Goal: Answer question/provide support: Share knowledge or assist other users

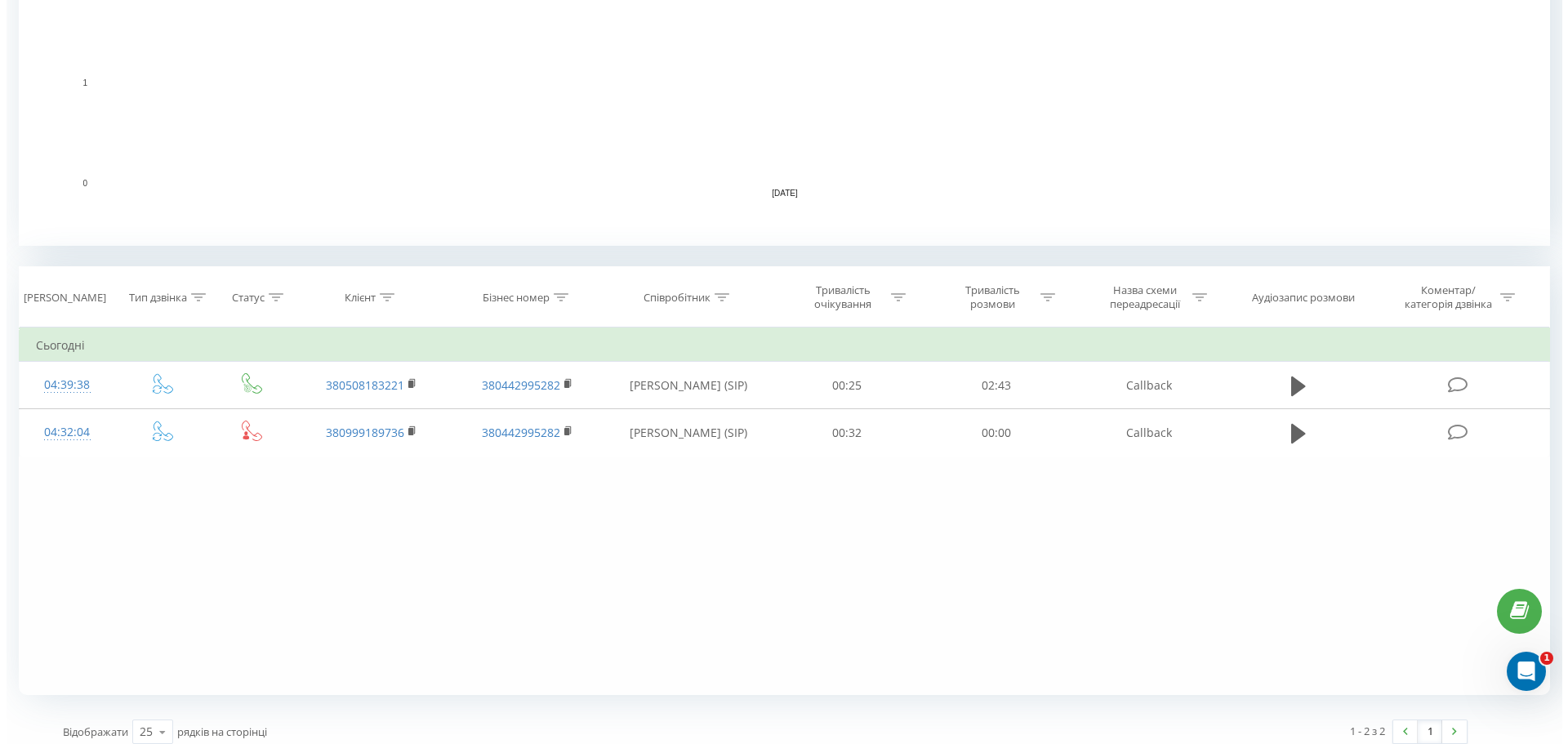
scroll to position [451, 0]
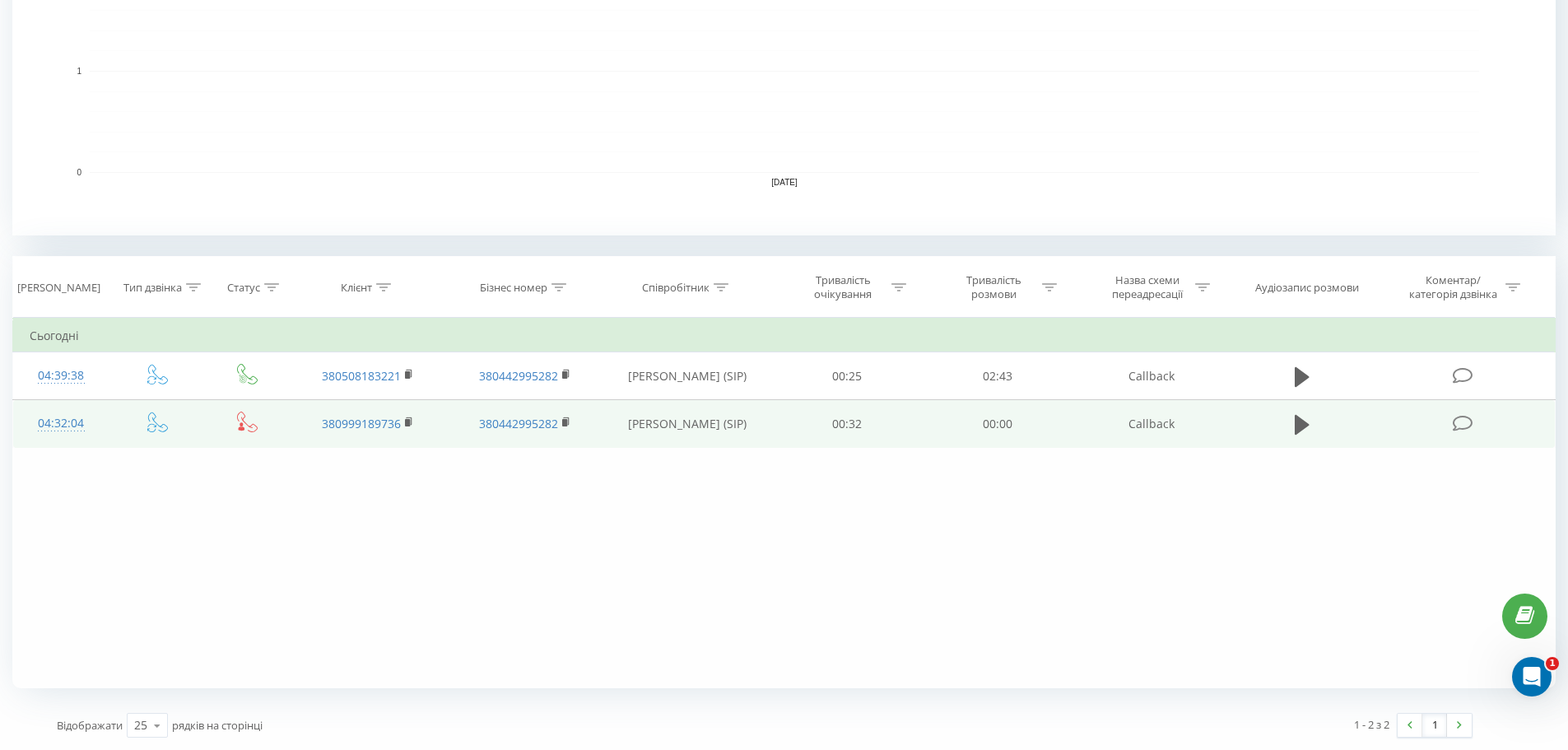
click at [1462, 425] on icon at bounding box center [1463, 423] width 21 height 17
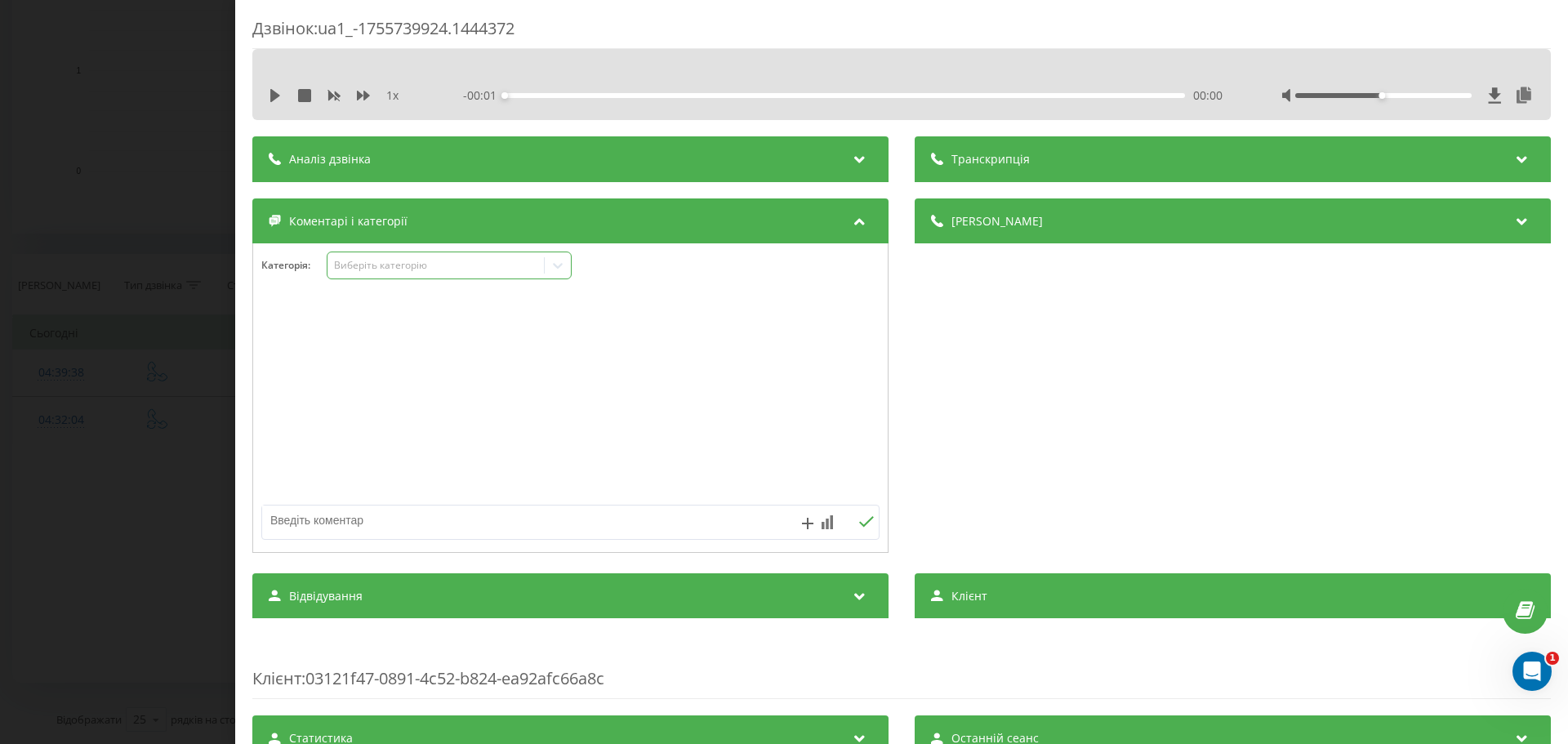
click at [390, 267] on div "Виберіть категорію" at bounding box center [436, 265] width 204 height 13
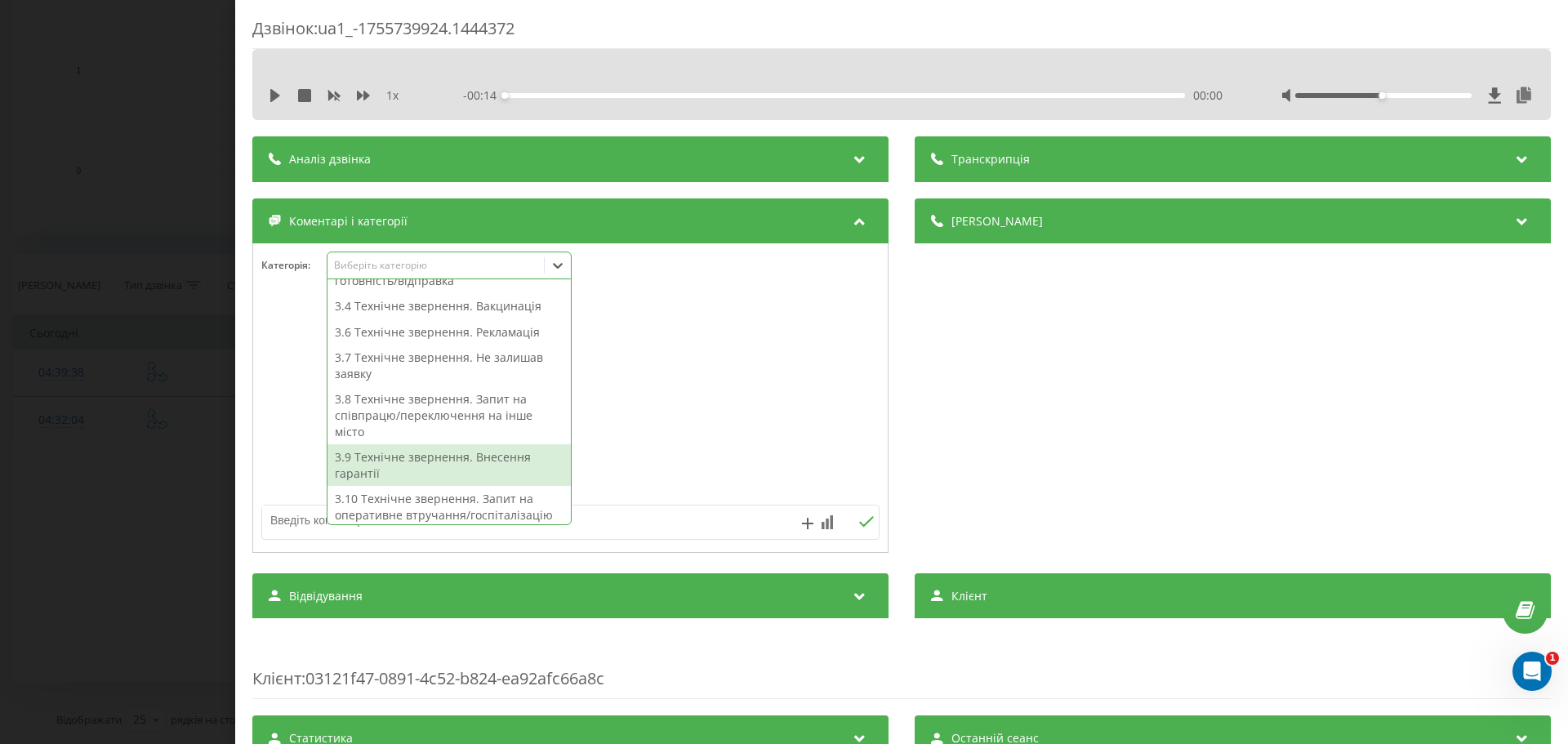
scroll to position [416, 0]
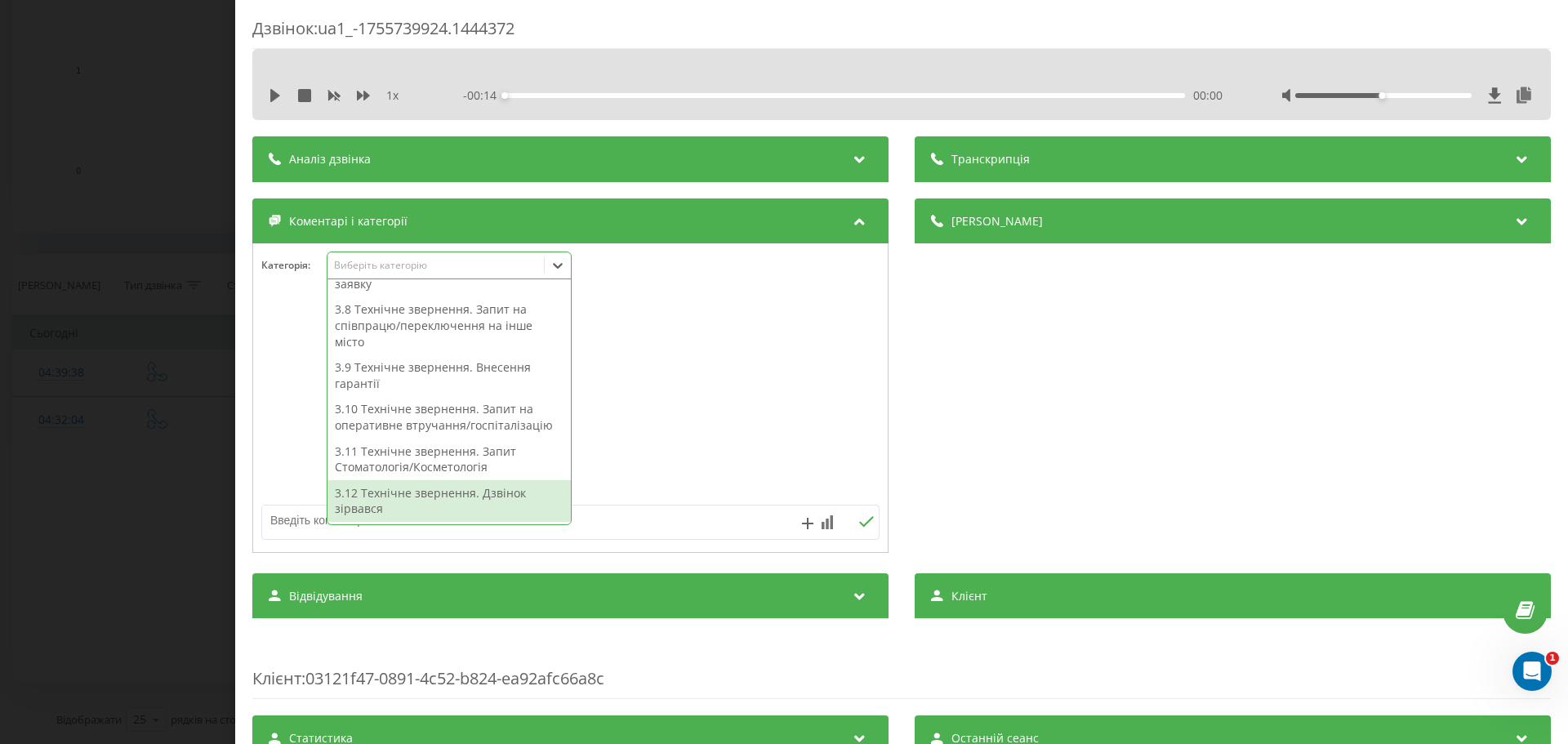
click at [438, 500] on div "3.12 Технічне звернення. Дзвінок зірвався" at bounding box center [449, 501] width 243 height 42
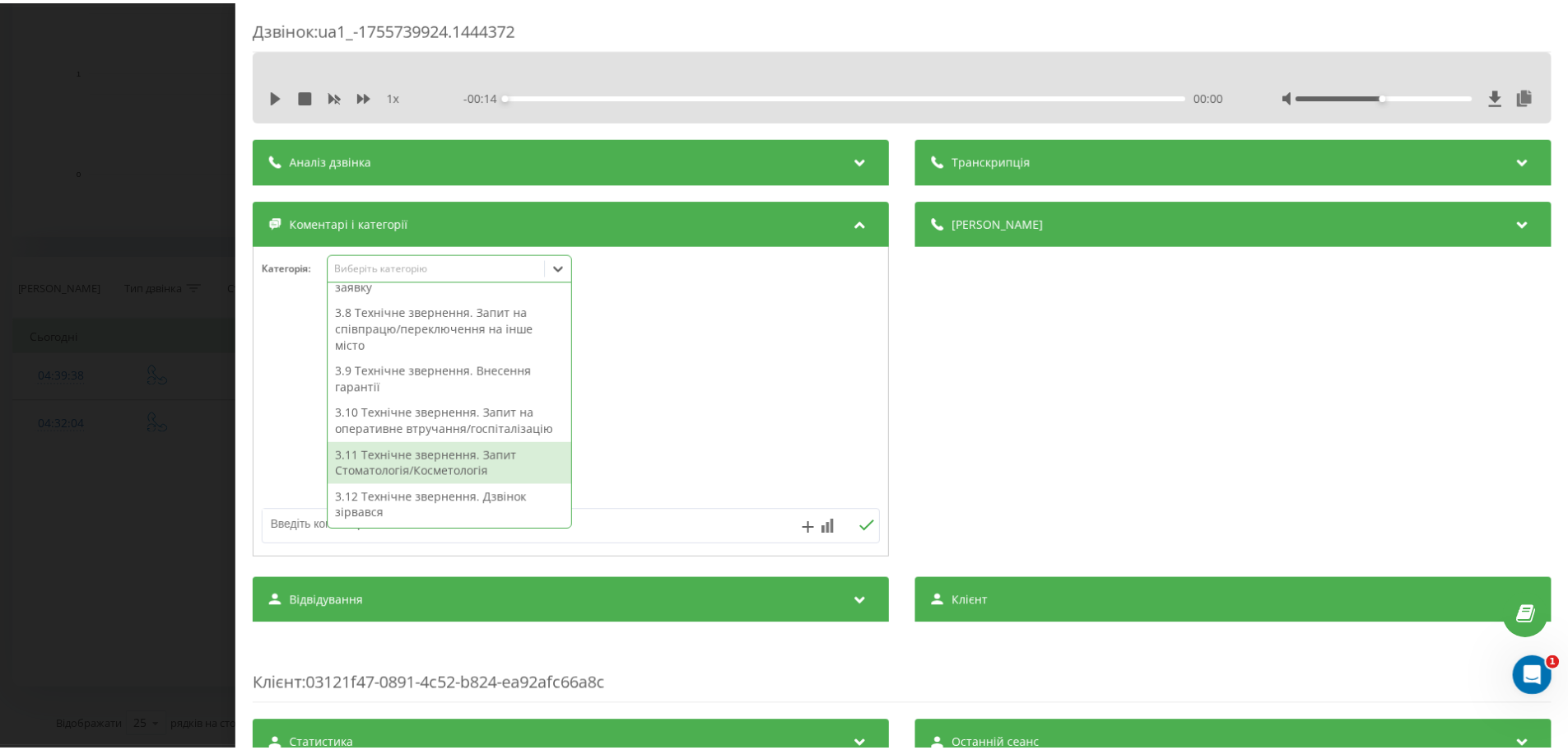
scroll to position [0, 0]
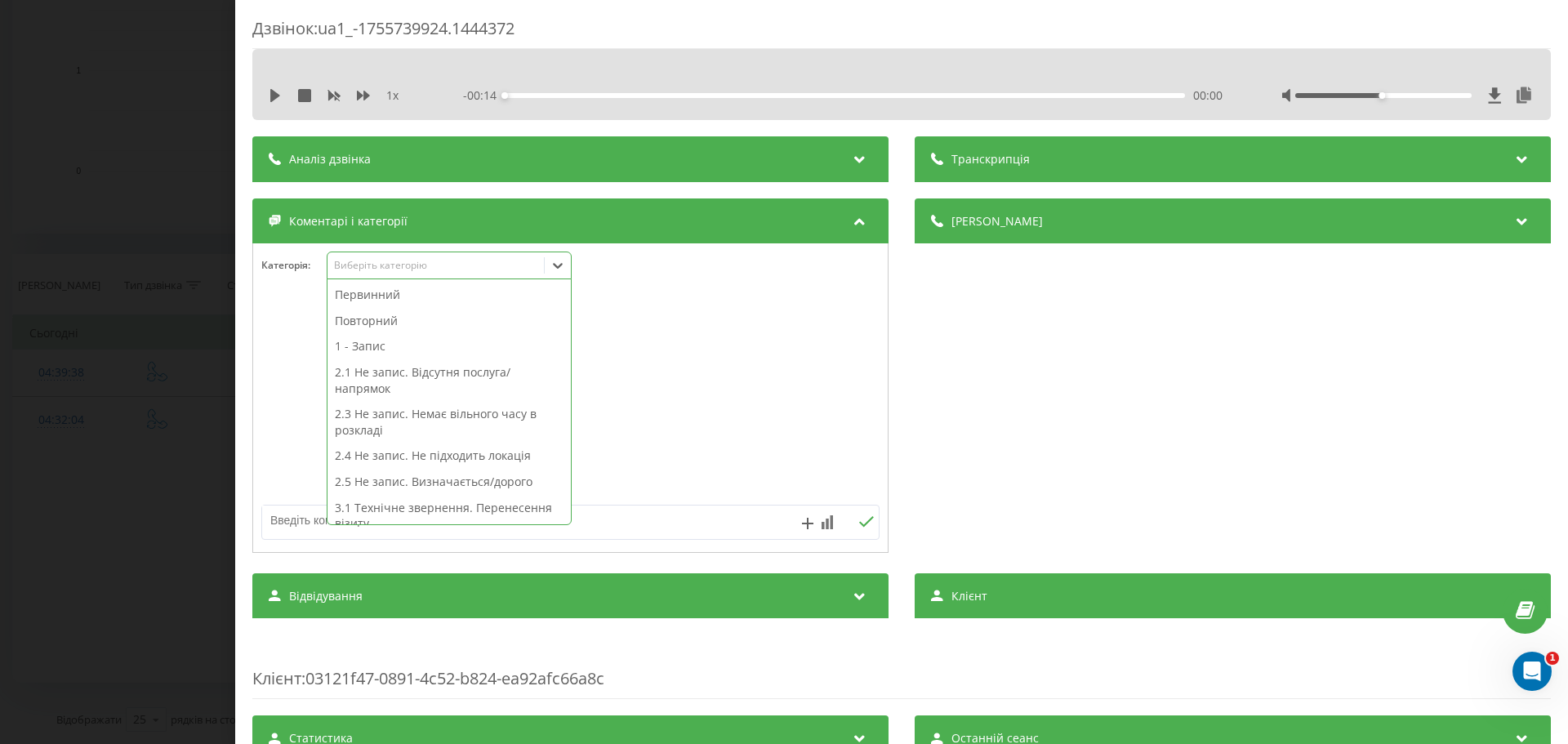
click at [717, 394] on div at bounding box center [571, 399] width 635 height 196
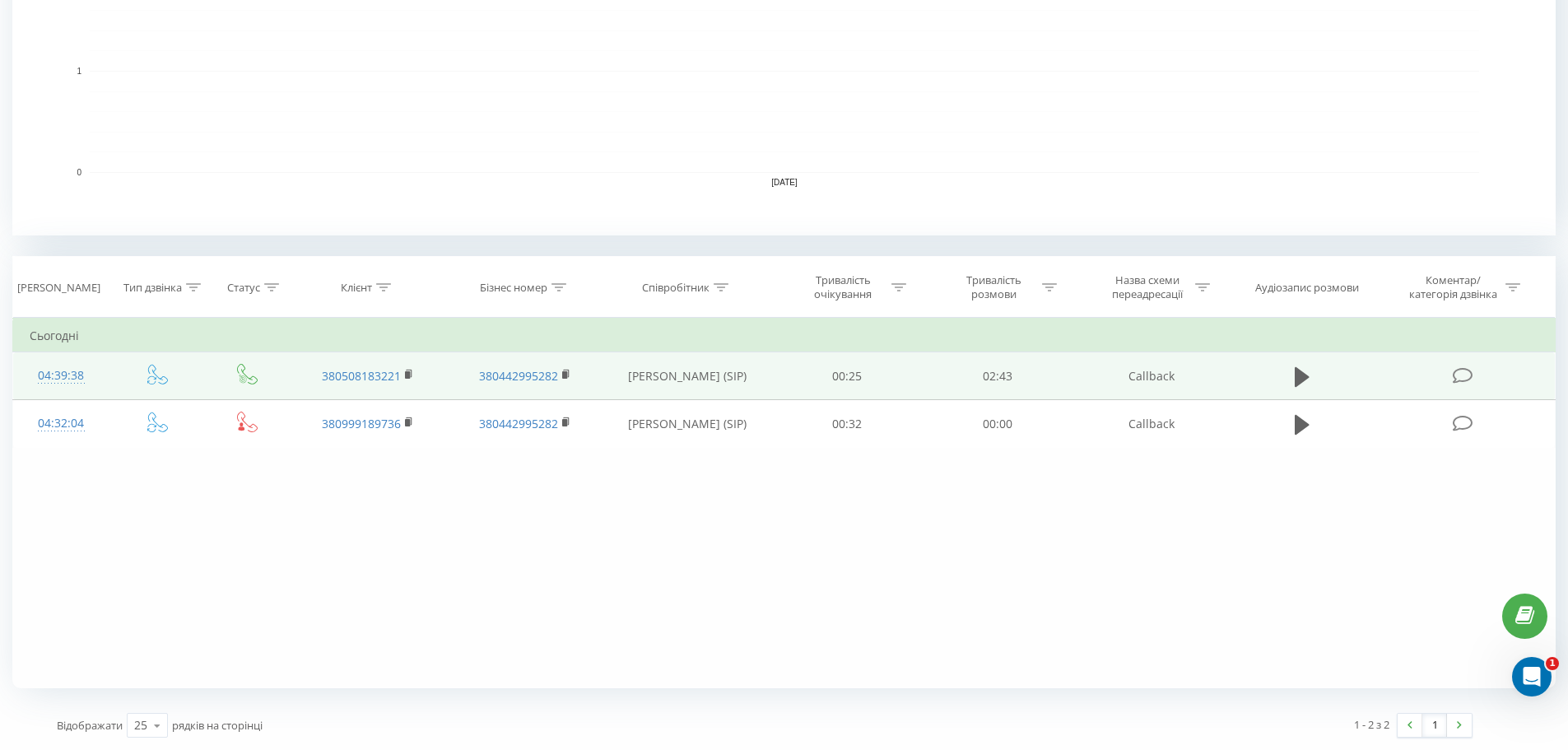
click at [1474, 377] on span at bounding box center [1464, 374] width 23 height 16
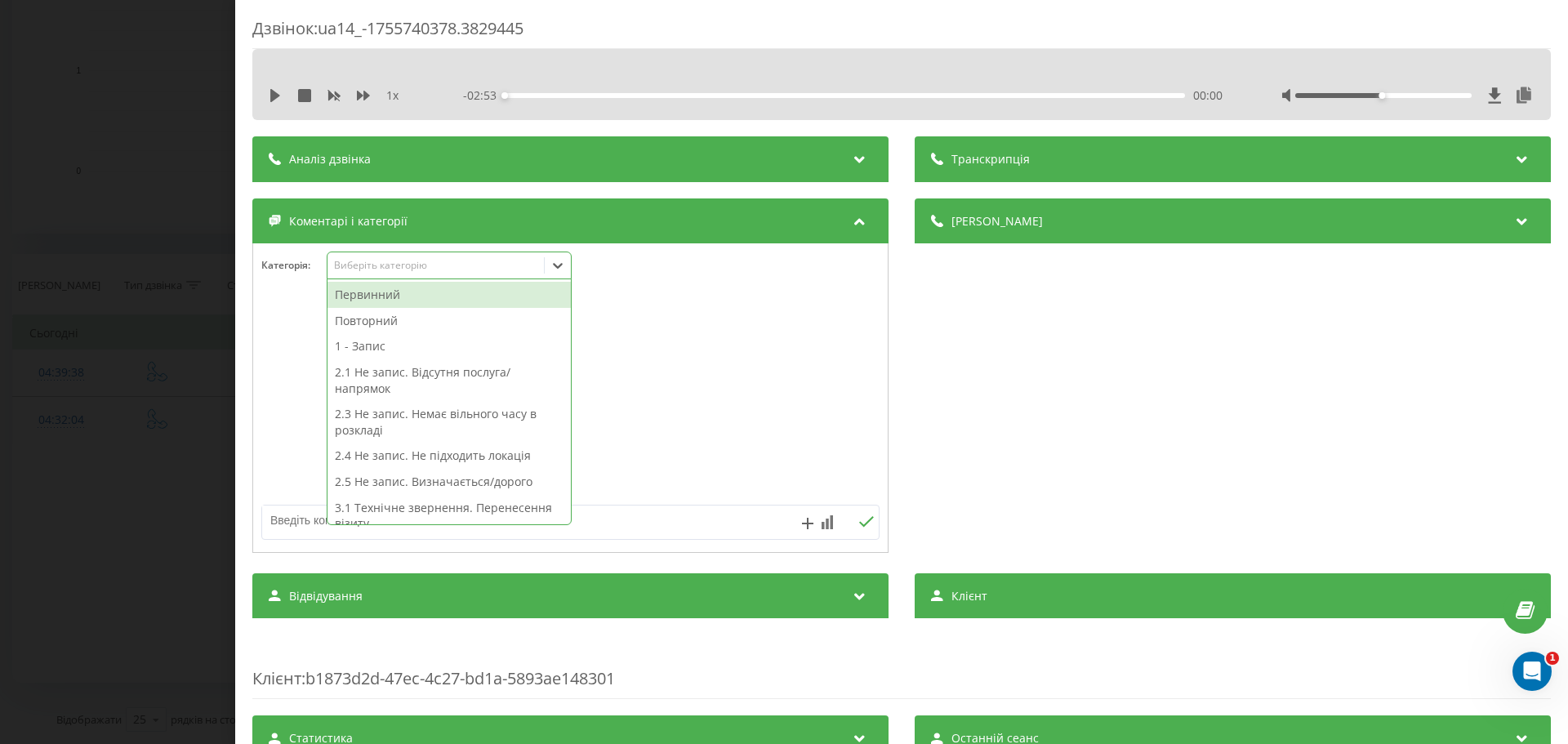
click at [433, 270] on div "Виберіть категорію" at bounding box center [436, 265] width 204 height 13
click at [388, 291] on div "Первинний" at bounding box center [449, 295] width 243 height 26
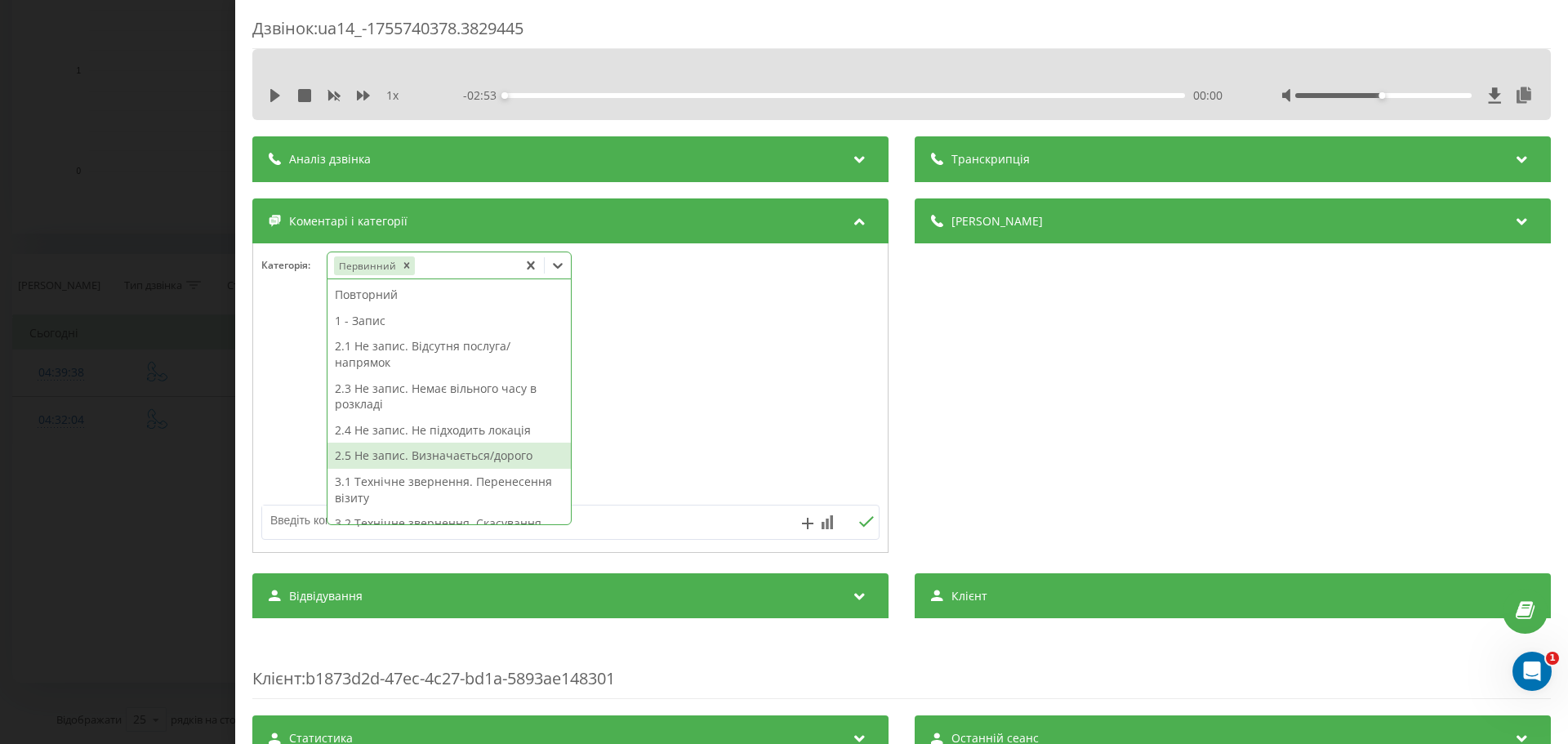
click at [457, 453] on div "2.5 Не запис. Визначається/дорого" at bounding box center [449, 455] width 243 height 26
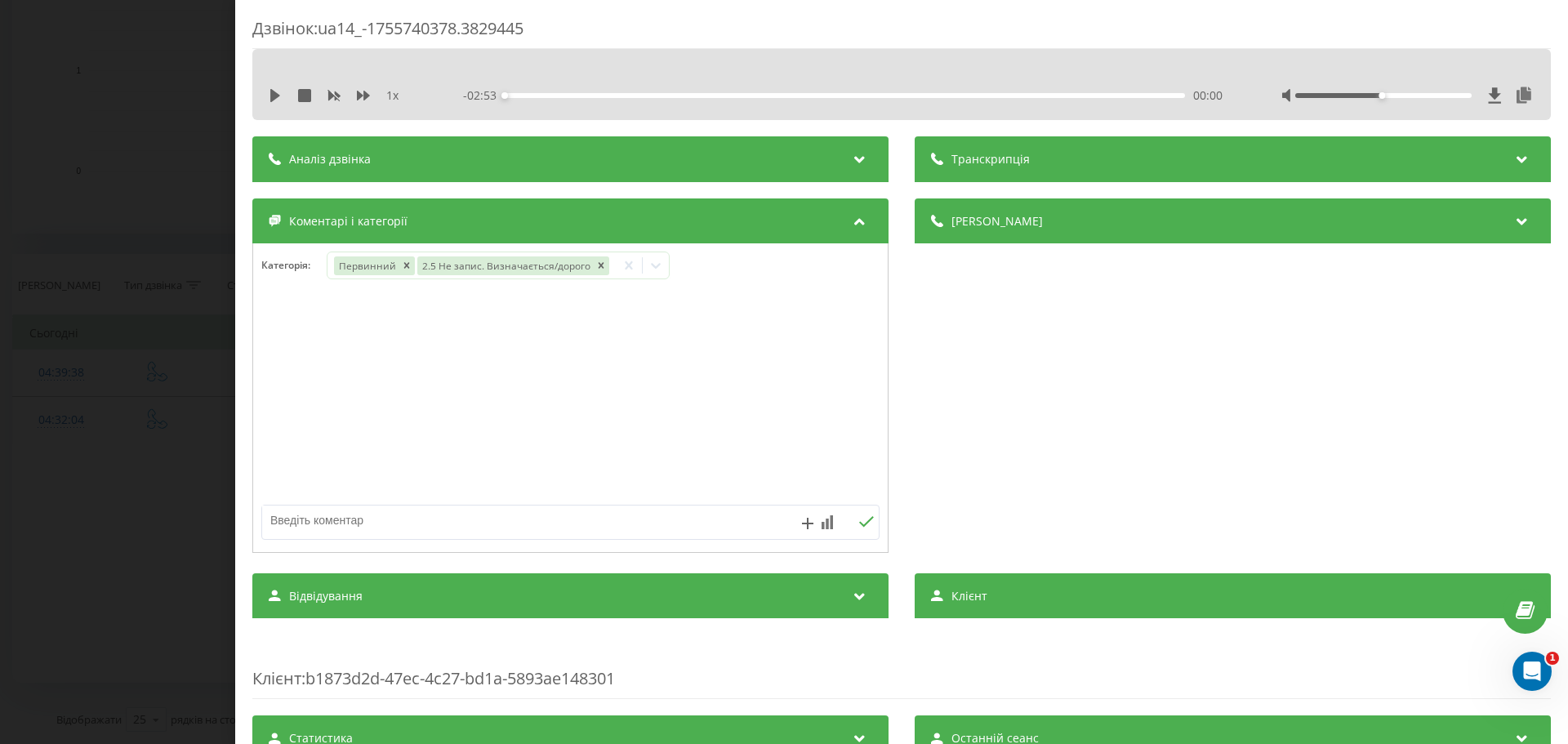
click at [687, 404] on div at bounding box center [571, 399] width 635 height 196
